Goal: Information Seeking & Learning: Learn about a topic

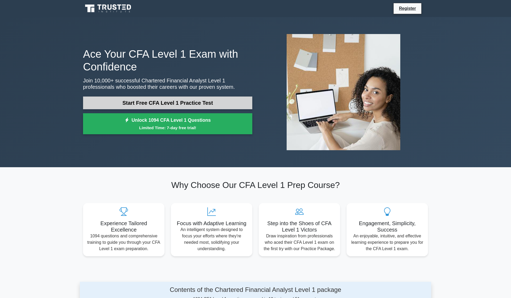
click at [171, 102] on link "Start Free CFA Level 1 Practice Test" at bounding box center [167, 103] width 169 height 13
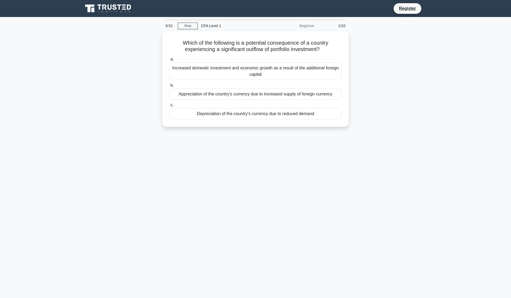
click at [376, 59] on div "Which of the following is a potential consequence of a country experiencing a s…" at bounding box center [255, 82] width 351 height 102
click at [321, 113] on div "Depreciation of the country's currency due to reduced demand" at bounding box center [255, 112] width 172 height 11
click at [169, 106] on input "c. Depreciation of the country's currency due to reduced demand" at bounding box center [169, 103] width 0 height 3
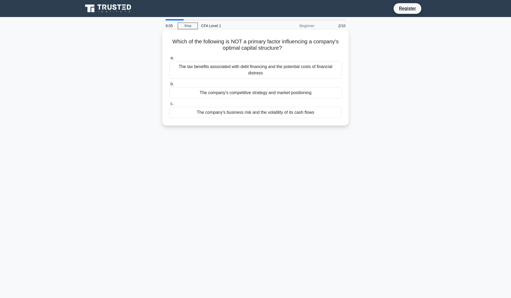
click at [312, 94] on div "The company's competitive strategy and market positioning" at bounding box center [255, 92] width 172 height 11
click at [169, 86] on input "b. The company's competitive strategy and market positioning" at bounding box center [169, 83] width 0 height 3
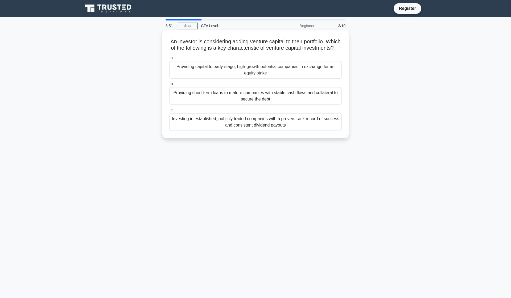
click at [312, 72] on div "Providing capital to early-stage, high-growth potential companies in exchange f…" at bounding box center [255, 70] width 172 height 18
click at [169, 60] on input "a. Providing capital to early-stage, high-growth potential companies in exchang…" at bounding box center [169, 57] width 0 height 3
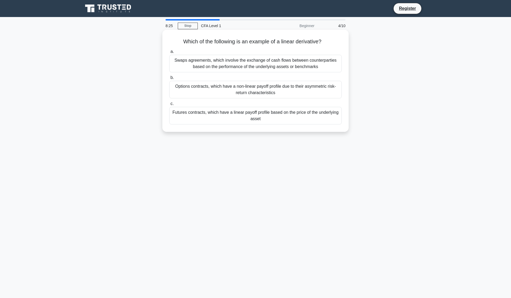
click at [303, 119] on div "Futures contracts, which have a linear payoff profile based on the price of the…" at bounding box center [255, 116] width 172 height 18
click at [169, 106] on input "c. Futures contracts, which have a linear payoff profile based on the price of …" at bounding box center [169, 103] width 0 height 3
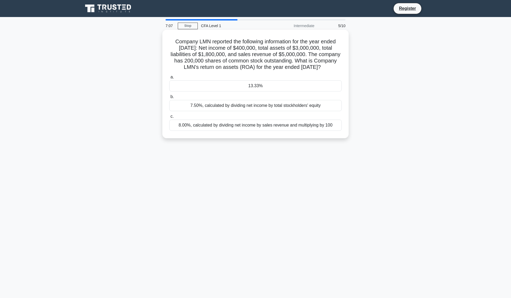
click at [263, 111] on div "7.50%, calculated by dividing net income by total stockholders' equity" at bounding box center [255, 105] width 172 height 11
click at [169, 99] on input "b. 7.50%, calculated by dividing net income by total stockholders' equity" at bounding box center [169, 96] width 0 height 3
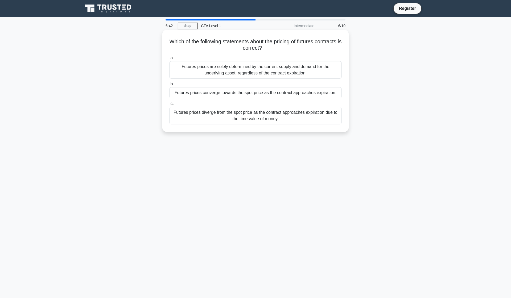
click at [250, 96] on div "Futures prices converge towards the spot price as the contract approaches expir…" at bounding box center [255, 92] width 172 height 11
click at [169, 86] on input "b. Futures prices converge towards the spot price as the contract approaches ex…" at bounding box center [169, 83] width 0 height 3
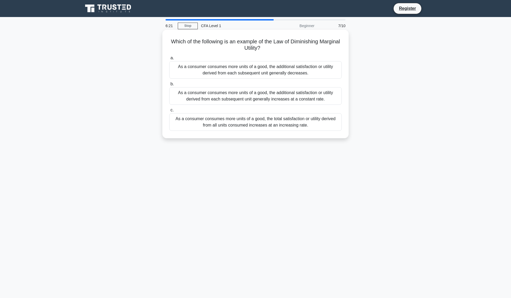
click at [228, 75] on div "As a consumer consumes more units of a good, the additional satisfaction or uti…" at bounding box center [255, 70] width 172 height 18
click at [169, 60] on input "a. As a consumer consumes more units of a good, the additional satisfaction or …" at bounding box center [169, 57] width 0 height 3
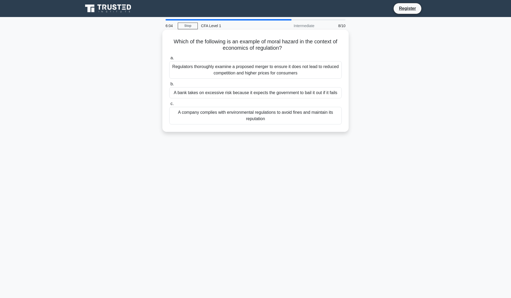
click at [233, 94] on div "A bank takes on excessive risk because it expects the government to bail it out…" at bounding box center [255, 92] width 172 height 11
click at [169, 86] on input "b. A bank takes on excessive risk because it expects the government to bail it …" at bounding box center [169, 83] width 0 height 3
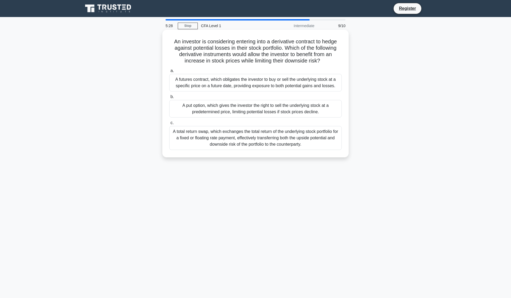
click at [241, 108] on div "A put option, which gives the investor the right to sell the underlying stock a…" at bounding box center [255, 109] width 172 height 18
click at [169, 99] on input "b. A put option, which gives the investor the right to sell the underlying stoc…" at bounding box center [169, 96] width 0 height 3
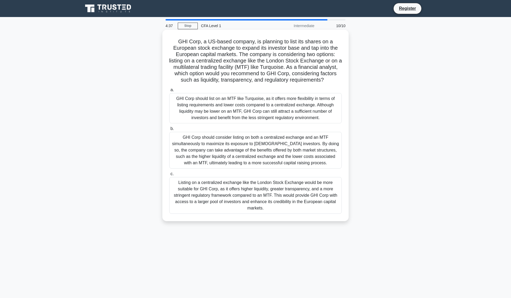
click at [238, 195] on div "Listing on a centralized exchange like the London Stock Exchange would be more …" at bounding box center [255, 195] width 172 height 37
click at [169, 176] on input "c. Listing on a centralized exchange like the London Stock Exchange would be mo…" at bounding box center [169, 173] width 0 height 3
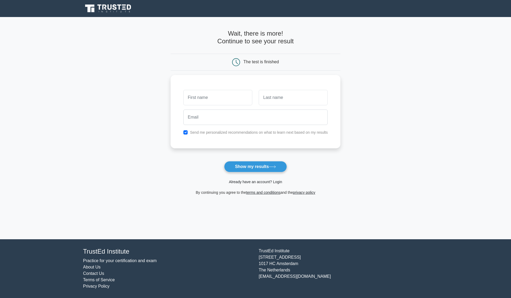
click at [250, 184] on link "Already have an account? Login" at bounding box center [255, 182] width 53 height 4
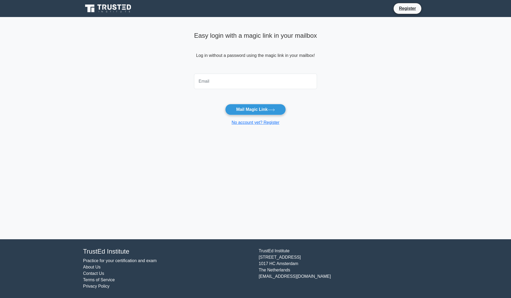
click at [236, 81] on input "email" at bounding box center [255, 81] width 123 height 15
type input "[PERSON_NAME][EMAIL_ADDRESS][DOMAIN_NAME]"
click at [251, 106] on button "Mail Magic Link" at bounding box center [255, 109] width 60 height 11
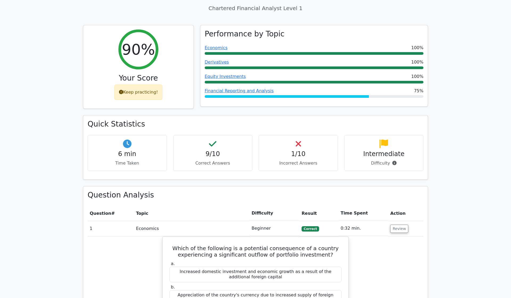
scroll to position [228, 0]
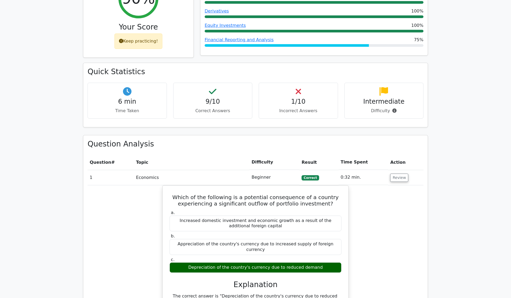
click at [311, 98] on h4 "1/10" at bounding box center [298, 102] width 70 height 8
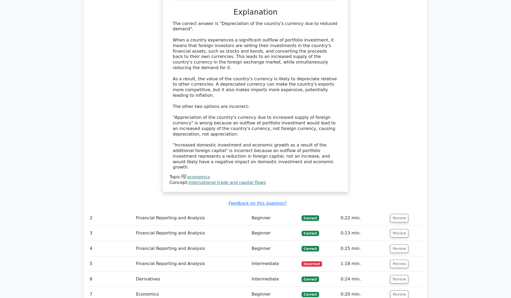
scroll to position [542, 0]
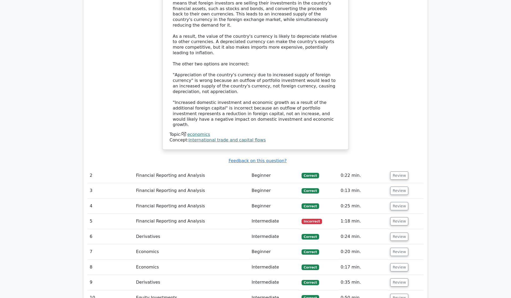
click at [189, 214] on td "Financial Reporting and Analysis" at bounding box center [191, 221] width 115 height 15
click at [395, 217] on button "Review" at bounding box center [399, 221] width 18 height 8
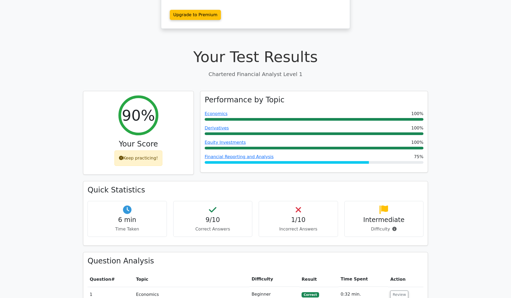
scroll to position [139, 0]
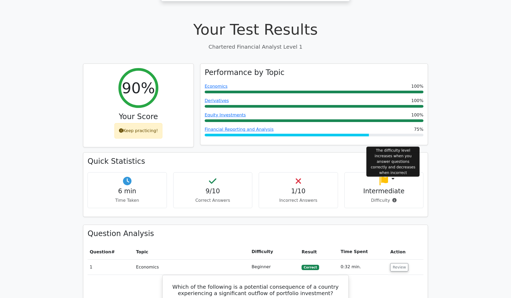
click at [394, 198] on icon at bounding box center [394, 200] width 4 height 4
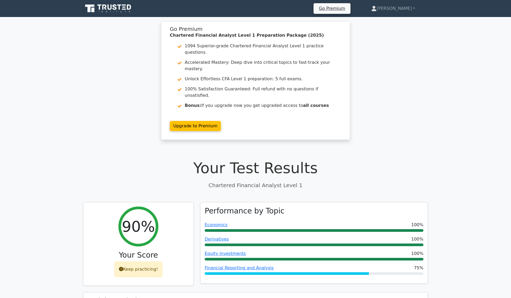
scroll to position [0, 0]
